Goal: Transaction & Acquisition: Purchase product/service

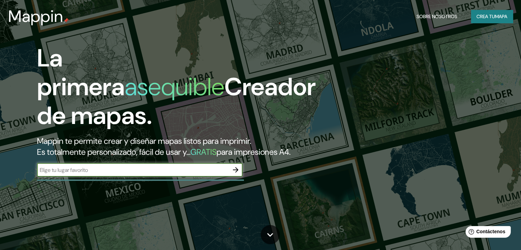
click at [198, 174] on input "text" at bounding box center [133, 170] width 192 height 8
paste input "[GEOGRAPHIC_DATA], [GEOGRAPHIC_DATA], [GEOGRAPHIC_DATA]. Dirección: [STREET_ADD…"
type input "[GEOGRAPHIC_DATA], [GEOGRAPHIC_DATA], [GEOGRAPHIC_DATA]. Dirección: [STREET_ADD…"
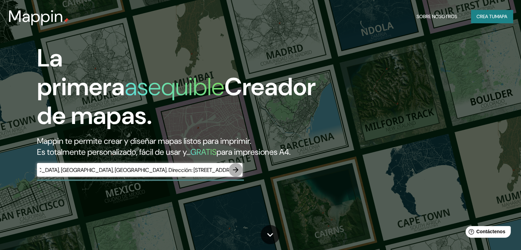
click at [238, 173] on icon "button" at bounding box center [235, 169] width 5 height 5
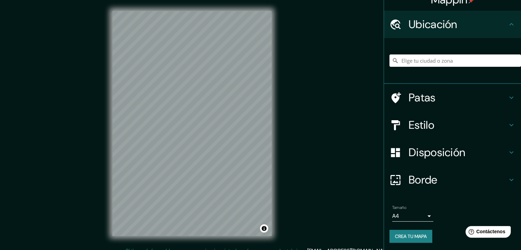
scroll to position [12, 0]
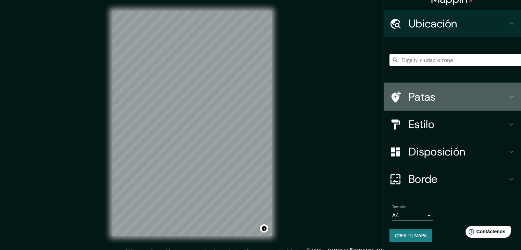
click at [507, 97] on icon at bounding box center [511, 97] width 8 height 8
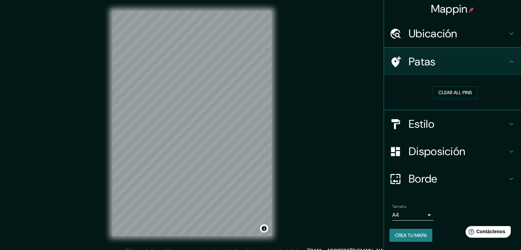
scroll to position [2, 0]
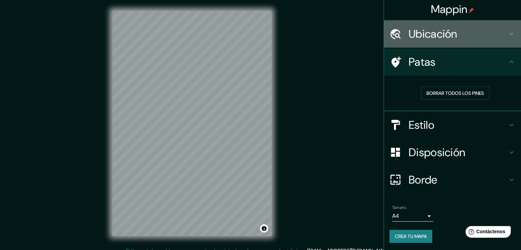
click at [508, 39] on div "Ubicación" at bounding box center [452, 33] width 137 height 27
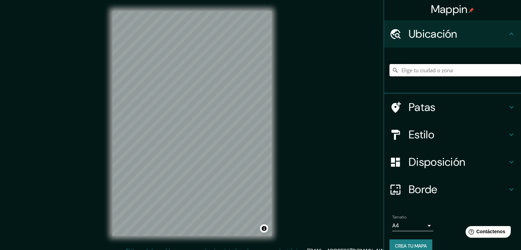
drag, startPoint x: 459, startPoint y: 65, endPoint x: 494, endPoint y: 71, distance: 34.7
click at [494, 71] on input "Elige tu ciudad o zona" at bounding box center [454, 70] width 131 height 12
click at [492, 71] on input "Elige tu ciudad o zona" at bounding box center [454, 70] width 131 height 12
click at [440, 67] on input "Elige tu ciudad o zona" at bounding box center [454, 70] width 131 height 12
paste input "[GEOGRAPHIC_DATA]."
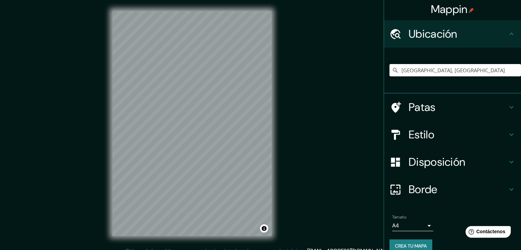
click at [508, 100] on div "Patas" at bounding box center [452, 106] width 137 height 27
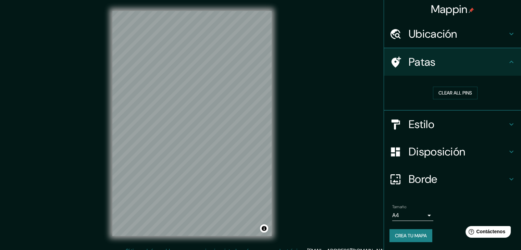
scroll to position [1, 0]
click at [459, 93] on button "Clear all pins" at bounding box center [455, 93] width 44 height 13
click at [501, 122] on h4 "Estilo" at bounding box center [457, 125] width 99 height 14
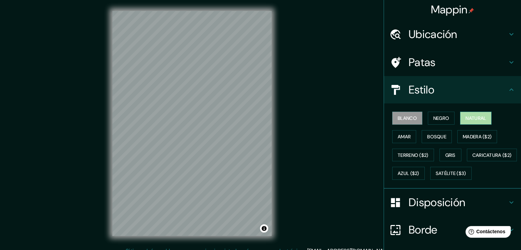
click at [473, 120] on font "Natural" at bounding box center [475, 118] width 21 height 6
click at [416, 153] on font "Terreno ($2)" at bounding box center [412, 155] width 31 height 6
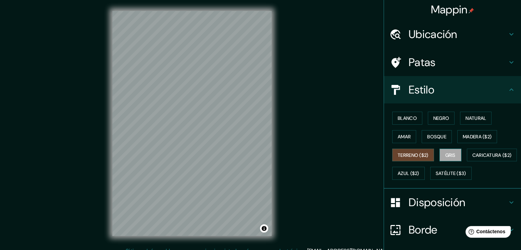
click at [451, 152] on font "Gris" at bounding box center [450, 155] width 10 height 6
click at [416, 152] on font "Terreno ($2)" at bounding box center [412, 155] width 31 height 6
click at [435, 178] on font "Satélite ($3)" at bounding box center [450, 173] width 30 height 9
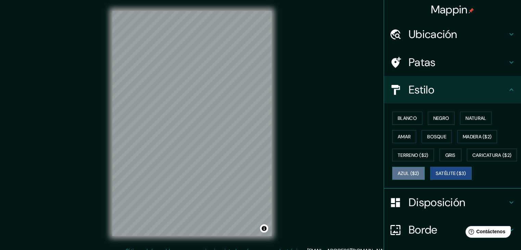
click at [419, 175] on font "Azul ($2)" at bounding box center [408, 173] width 22 height 6
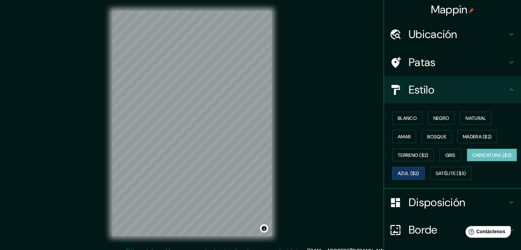
click at [472, 158] on font "Caricatura ($2)" at bounding box center [491, 155] width 39 height 6
click at [435, 177] on font "Satélite ($3)" at bounding box center [450, 173] width 30 height 6
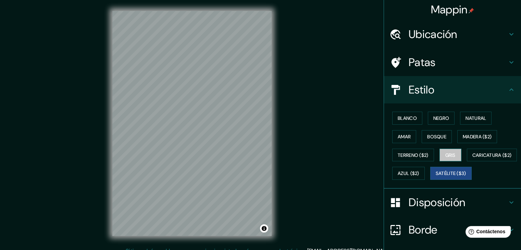
click at [445, 152] on font "Gris" at bounding box center [450, 155] width 10 height 6
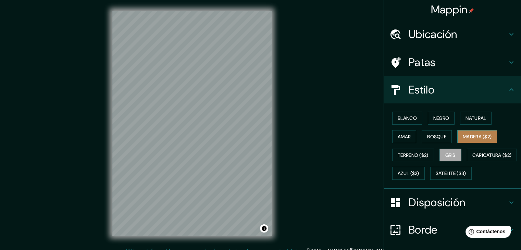
click at [470, 137] on font "Madera ($2)" at bounding box center [476, 136] width 29 height 6
click at [434, 123] on button "Negro" at bounding box center [441, 118] width 27 height 13
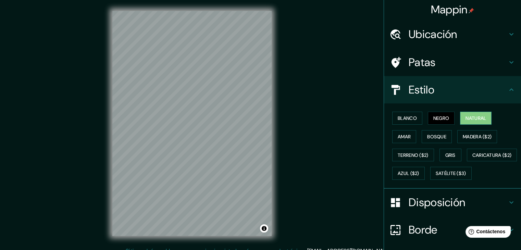
click at [479, 118] on font "Natural" at bounding box center [475, 118] width 21 height 6
click at [416, 133] on div "Blanco Negro Natural Amar Bosque Madera ($2) Terreno ($2) Gris Caricatura ($2) …" at bounding box center [454, 146] width 131 height 74
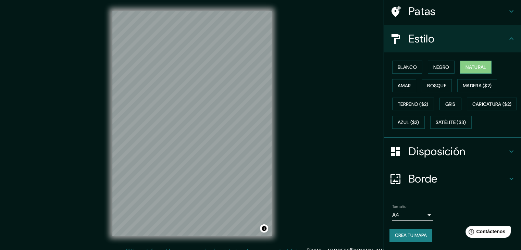
scroll to position [69, 0]
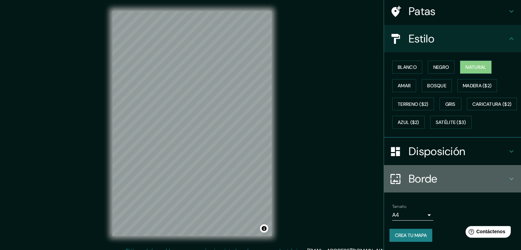
click at [511, 177] on div "Borde" at bounding box center [452, 178] width 137 height 27
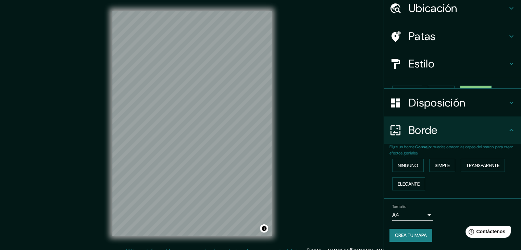
scroll to position [15, 0]
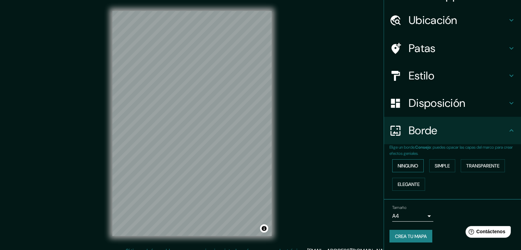
click at [405, 164] on font "Ninguno" at bounding box center [407, 166] width 21 height 6
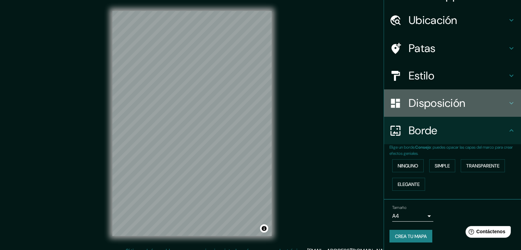
click at [459, 102] on font "Disposición" at bounding box center [436, 103] width 56 height 14
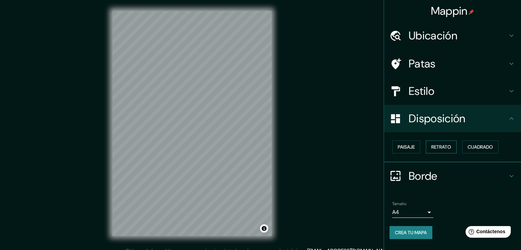
click at [434, 144] on font "Retrato" at bounding box center [441, 147] width 20 height 6
click at [400, 148] on font "Paisaje" at bounding box center [405, 147] width 17 height 6
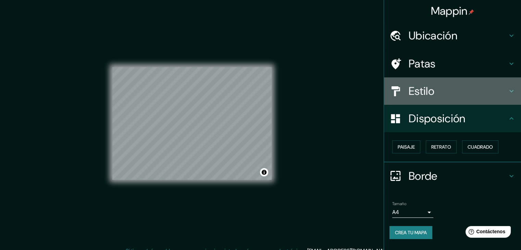
click at [476, 93] on h4 "Estilo" at bounding box center [457, 91] width 99 height 14
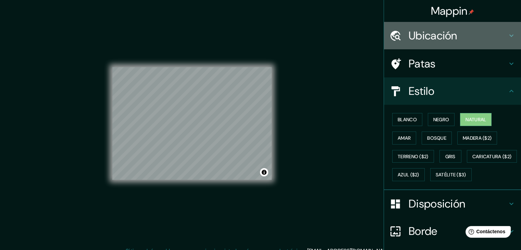
click at [429, 31] on font "Ubicación" at bounding box center [432, 35] width 49 height 14
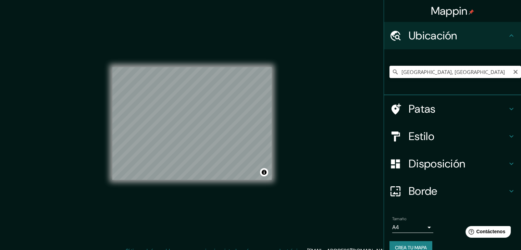
click at [466, 74] on input "[GEOGRAPHIC_DATA], [GEOGRAPHIC_DATA]" at bounding box center [454, 72] width 131 height 12
drag, startPoint x: 458, startPoint y: 71, endPoint x: 391, endPoint y: 73, distance: 67.8
click at [391, 73] on div "[GEOGRAPHIC_DATA], [GEOGRAPHIC_DATA]" at bounding box center [454, 72] width 131 height 12
paste input "[STREET_ADDRESS]sekutuan"
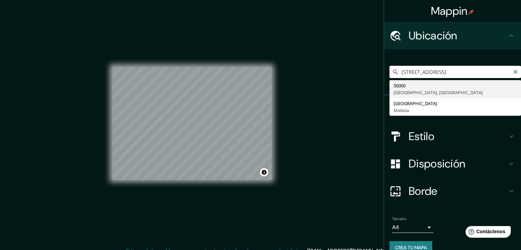
drag, startPoint x: 448, startPoint y: 75, endPoint x: 411, endPoint y: 70, distance: 37.0
click at [411, 70] on input "[STREET_ADDRESS]" at bounding box center [454, 72] width 131 height 12
type input "[STREET_ADDRESS]"
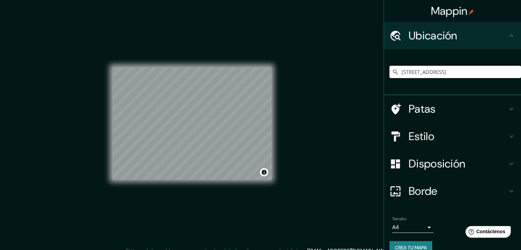
click at [459, 53] on div "[STREET_ADDRESS], Wilayah Persekutuan [GEOGRAPHIC_DATA], [GEOGRAPHIC_DATA] 5000…" at bounding box center [452, 72] width 137 height 46
click at [392, 72] on icon at bounding box center [395, 71] width 7 height 7
click at [392, 71] on icon at bounding box center [395, 71] width 7 height 7
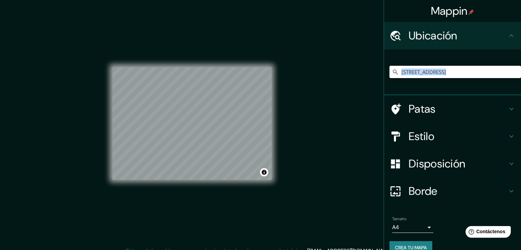
click at [443, 107] on h4 "Patas" at bounding box center [457, 109] width 99 height 14
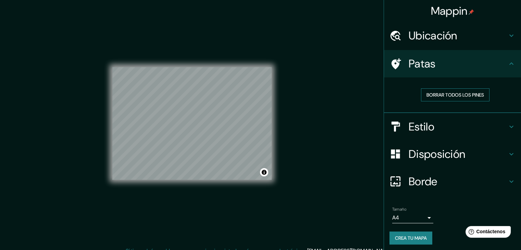
click at [449, 98] on font "Borrar todos los pines" at bounding box center [455, 94] width 58 height 9
